Goal: Browse casually

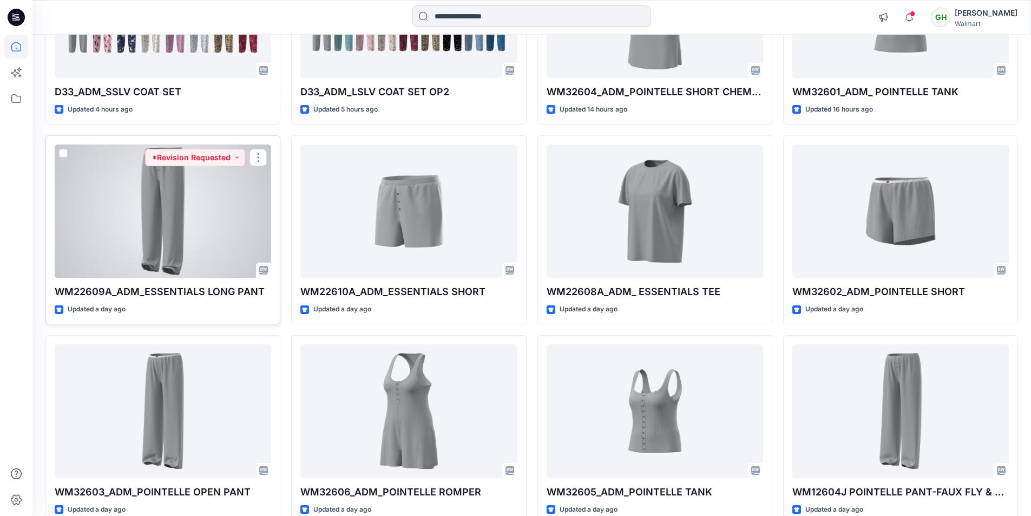
scroll to position [271, 0]
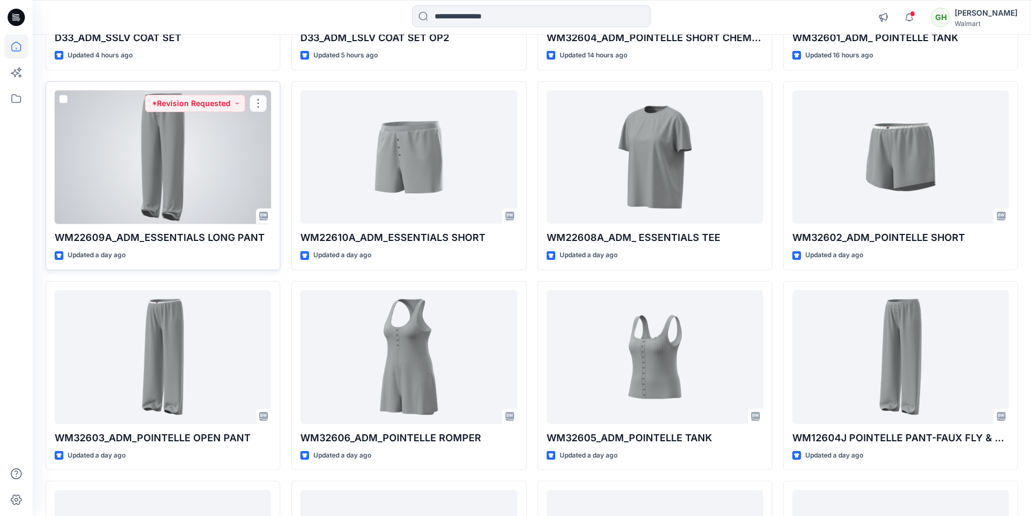
click at [189, 164] on div at bounding box center [163, 157] width 216 height 134
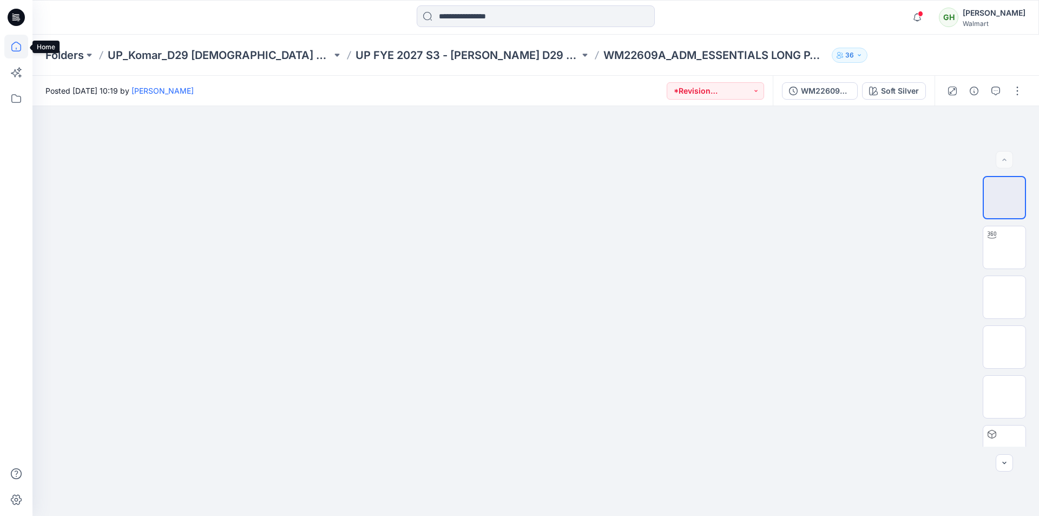
click at [15, 48] on icon at bounding box center [16, 47] width 24 height 24
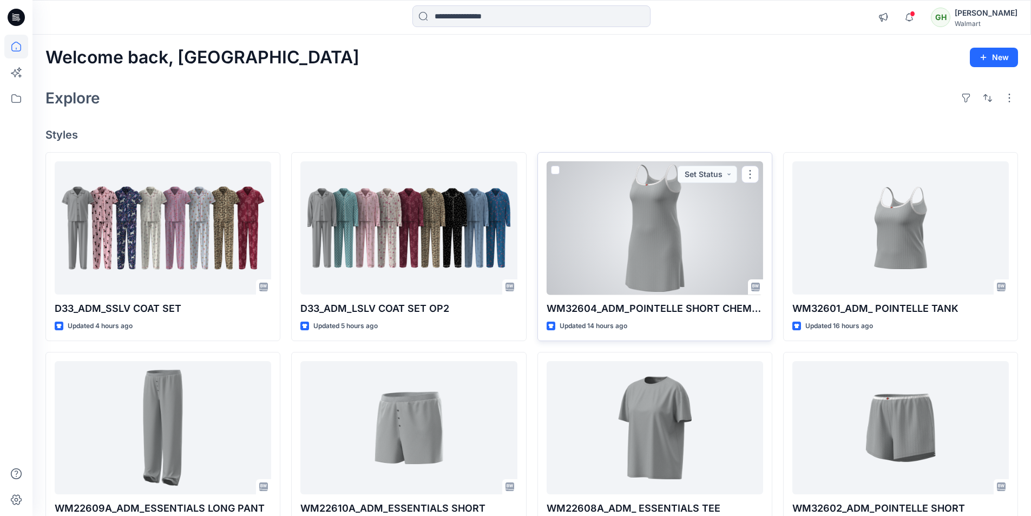
click at [635, 235] on div at bounding box center [655, 228] width 216 height 134
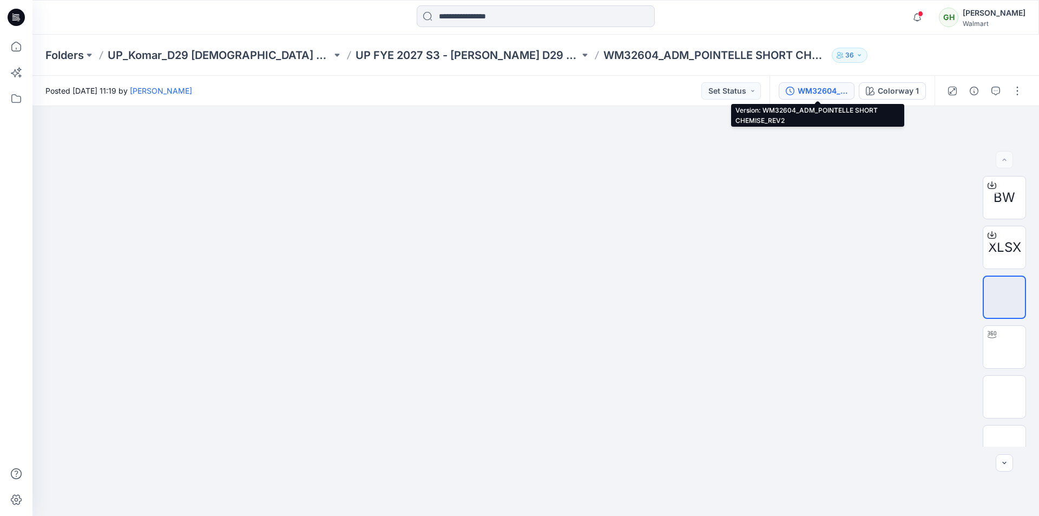
click at [827, 94] on div "WM32604_ADM_POINTELLE SHORT CHEMISE_REV2" at bounding box center [823, 91] width 50 height 12
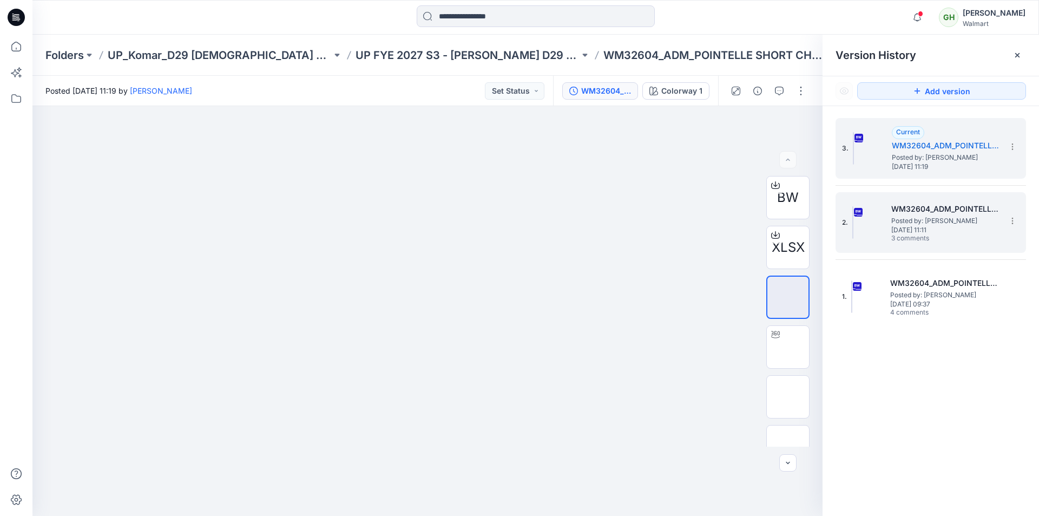
click at [936, 227] on span "[DATE] 11:11" at bounding box center [945, 230] width 108 height 8
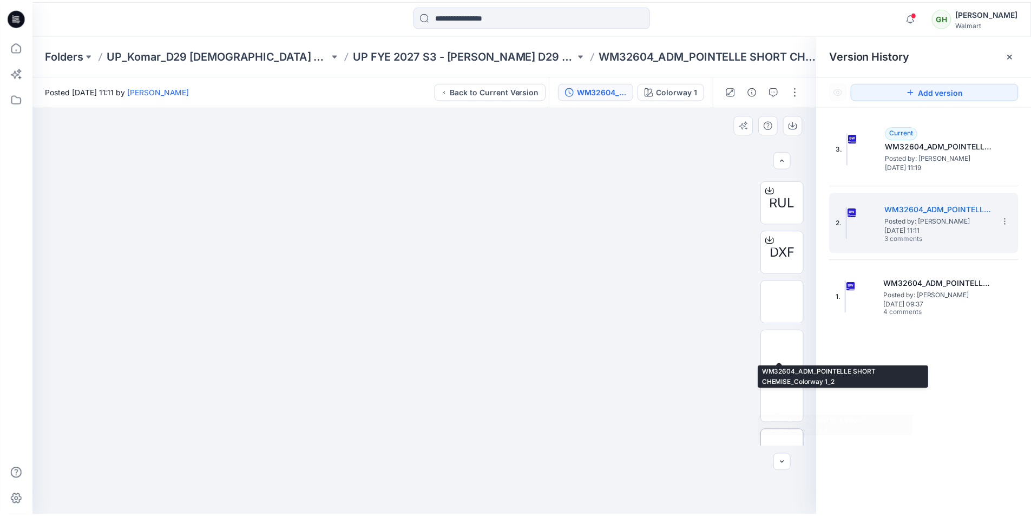
scroll to position [370, 0]
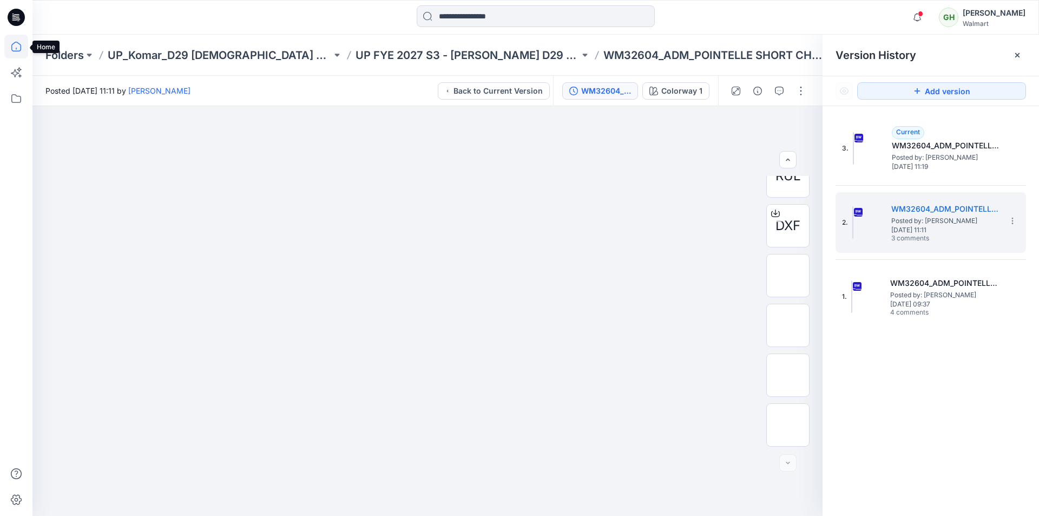
click at [19, 49] on icon at bounding box center [16, 47] width 24 height 24
